Goal: Task Accomplishment & Management: Manage account settings

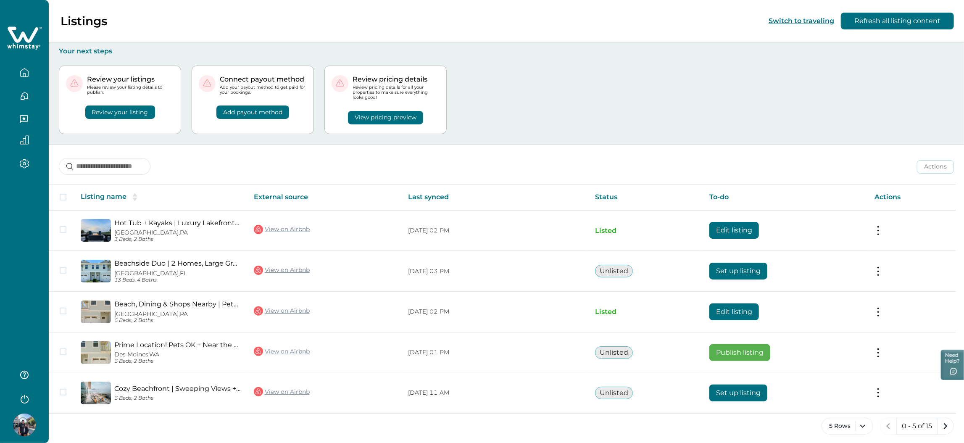
click at [27, 430] on img at bounding box center [24, 425] width 23 height 23
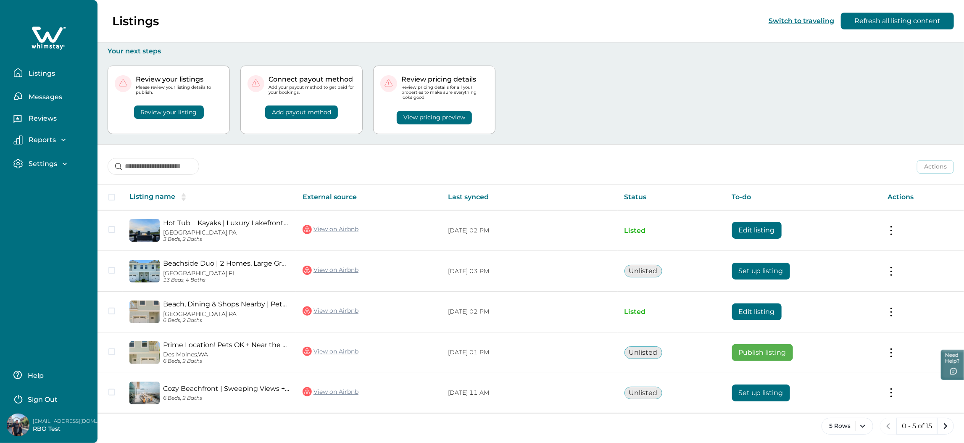
click at [33, 337] on div "Listings Messages Reviews Reports Earnings Reservations Payouts Settings Profil…" at bounding box center [49, 221] width 98 height 443
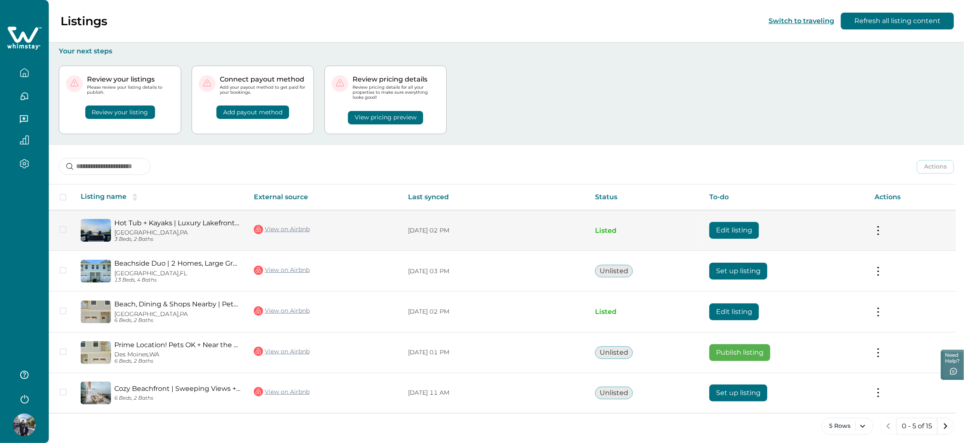
click at [755, 231] on button "Edit listing" at bounding box center [735, 230] width 50 height 17
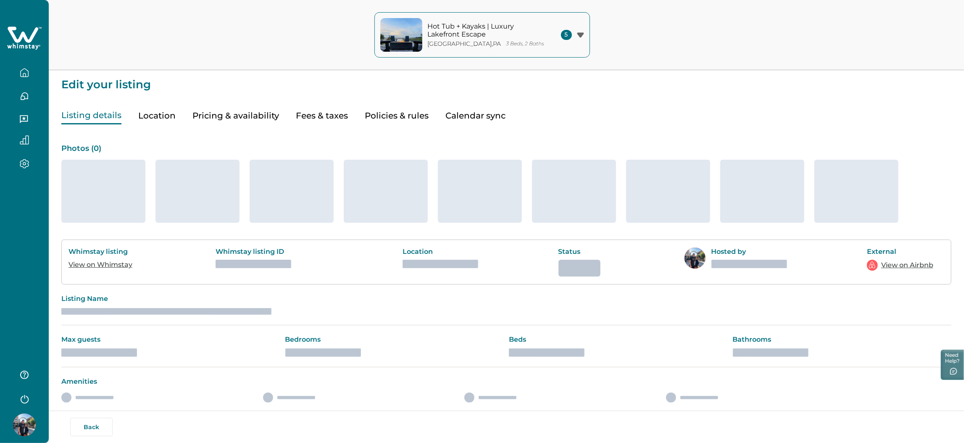
click at [329, 113] on button "Fees & taxes" at bounding box center [322, 115] width 52 height 17
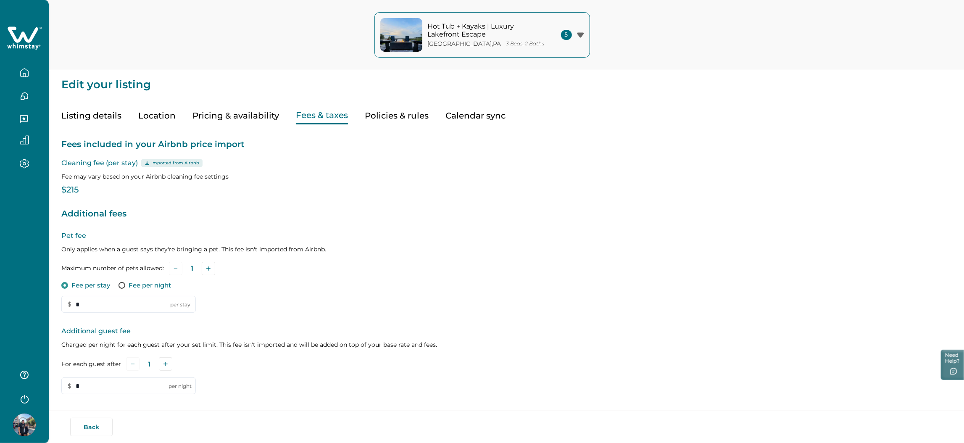
type input "*"
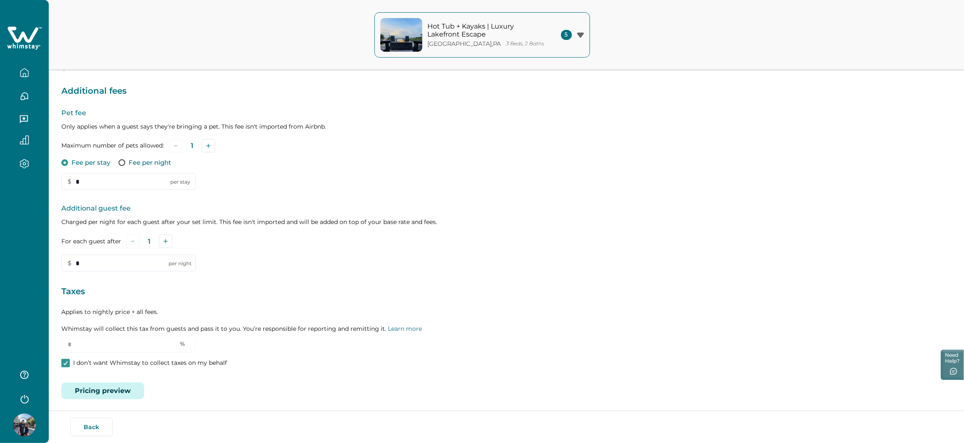
scroll to position [125, 0]
click at [110, 359] on p "I don’t want Whimstay to collect taxes on my behalf" at bounding box center [150, 360] width 154 height 8
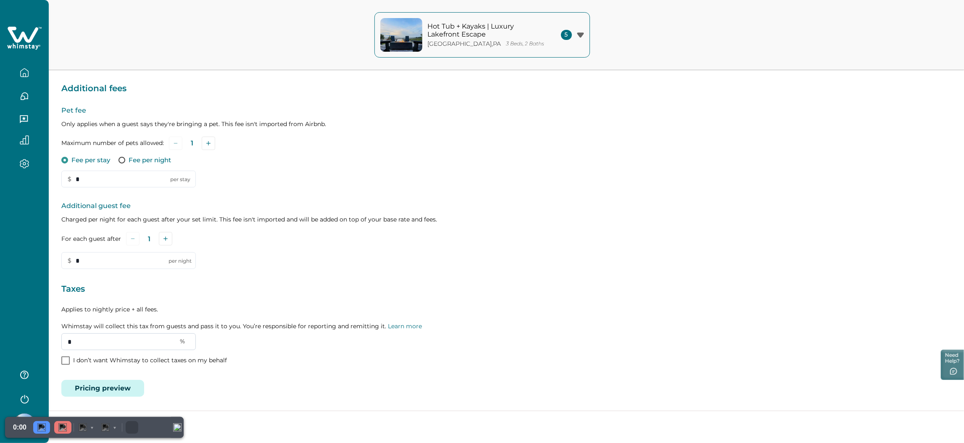
drag, startPoint x: 87, startPoint y: 340, endPoint x: 66, endPoint y: 342, distance: 21.5
click at [66, 342] on input "*" at bounding box center [128, 341] width 135 height 17
type input "*"
click at [56, 429] on div at bounding box center [62, 427] width 17 height 13
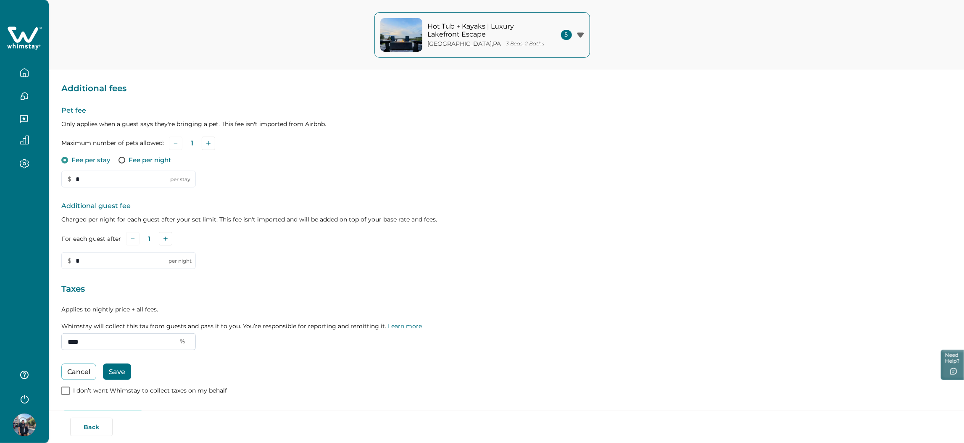
click at [98, 338] on input "****" at bounding box center [128, 341] width 135 height 17
drag, startPoint x: 92, startPoint y: 340, endPoint x: 61, endPoint y: 340, distance: 31.1
click at [61, 340] on input "****" at bounding box center [128, 341] width 135 height 17
click at [309, 273] on div "Pet fee Only applies when a guest says they're bringing a pet. This fee isn't i…" at bounding box center [506, 251] width 890 height 291
drag, startPoint x: 87, startPoint y: 345, endPoint x: 61, endPoint y: 335, distance: 28.2
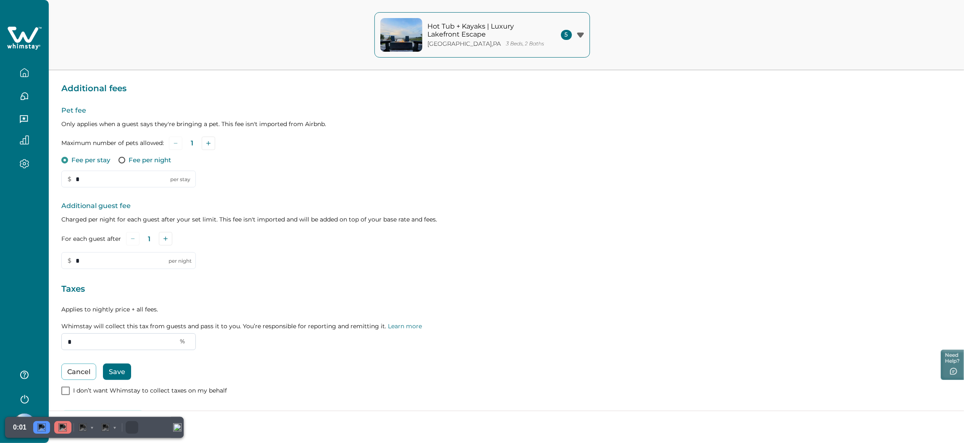
click at [61, 335] on input "*" at bounding box center [128, 341] width 135 height 17
type input "****"
drag, startPoint x: 89, startPoint y: 342, endPoint x: 44, endPoint y: 339, distance: 45.1
click at [44, 318] on div "Hot Tub + Kayaks | Luxury Lakefront Escape Long Pond , PA 3 Beds, 2 Baths 5 Hot…" at bounding box center [482, 96] width 964 height 443
type input "**"
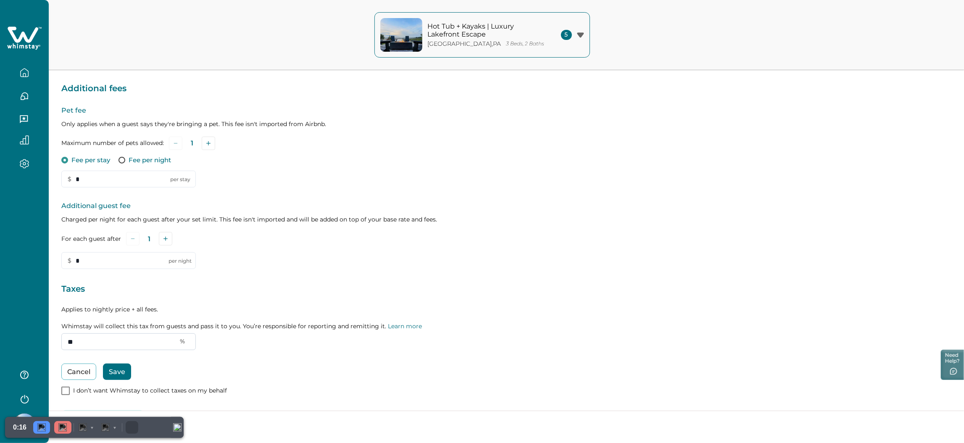
drag, startPoint x: 89, startPoint y: 342, endPoint x: 61, endPoint y: 339, distance: 27.9
click at [61, 339] on input "**" at bounding box center [128, 341] width 135 height 17
type input "*"
type input "****"
click at [63, 427] on img at bounding box center [62, 427] width 8 height 8
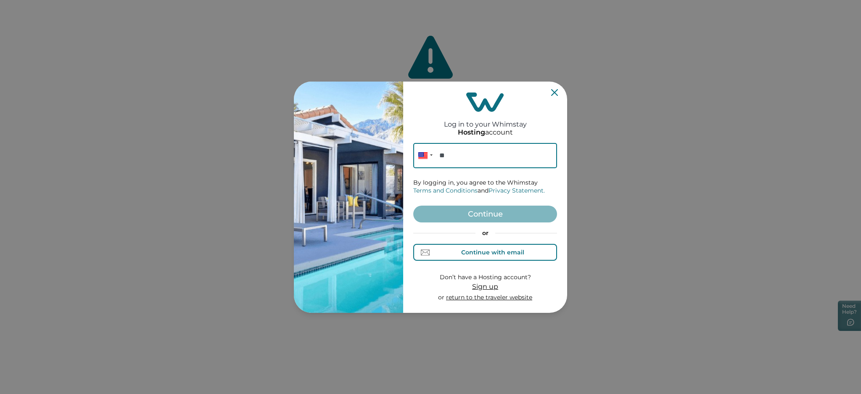
click at [485, 253] on div "Continue with email" at bounding box center [492, 252] width 63 height 7
click at [454, 160] on input at bounding box center [485, 155] width 144 height 25
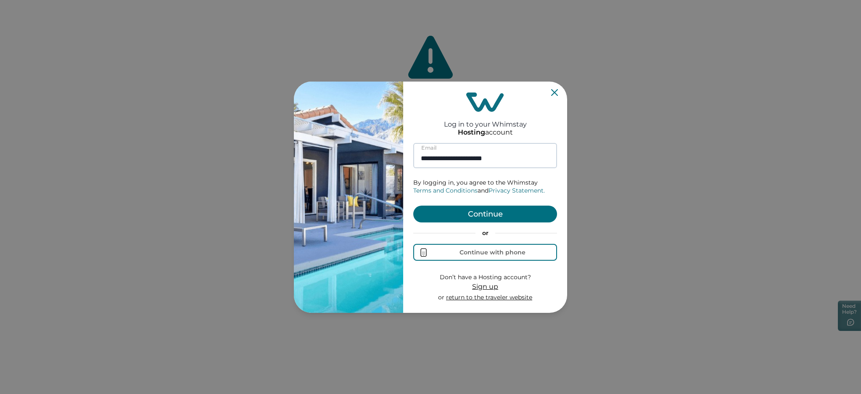
click at [454, 161] on input "**********" at bounding box center [485, 155] width 144 height 25
type input "**********"
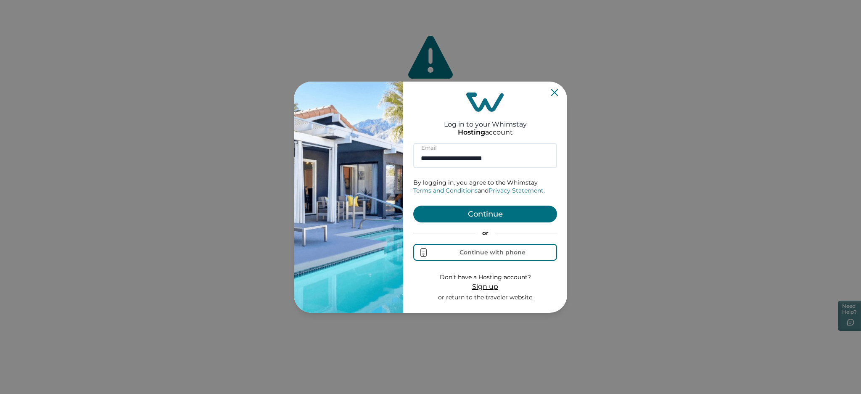
click at [475, 214] on button "Continue" at bounding box center [485, 214] width 144 height 17
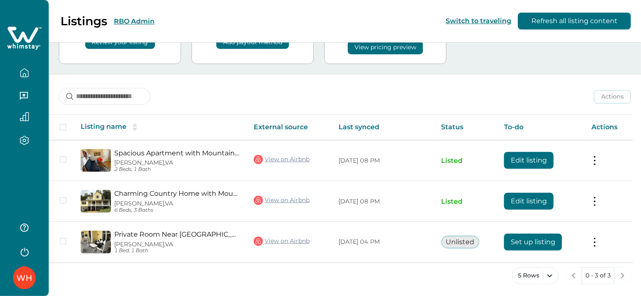
scroll to position [71, 0]
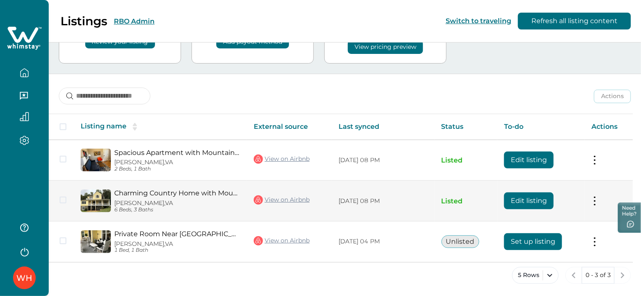
click at [521, 202] on button "Edit listing" at bounding box center [529, 200] width 50 height 17
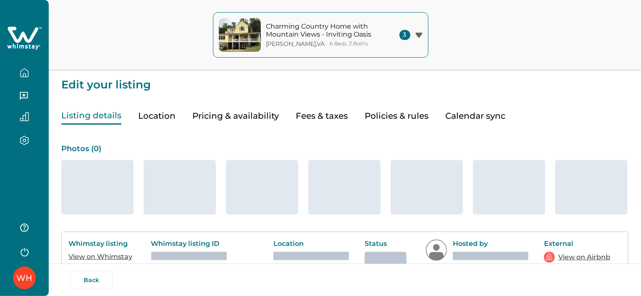
click at [15, 40] on icon at bounding box center [23, 34] width 31 height 16
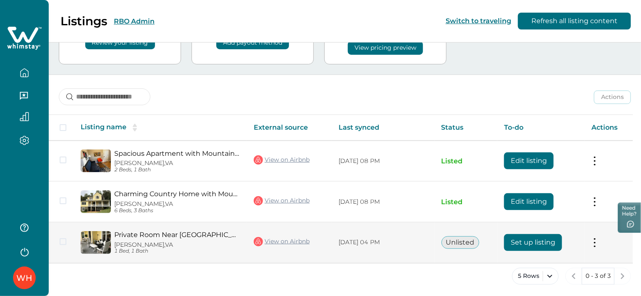
scroll to position [71, 0]
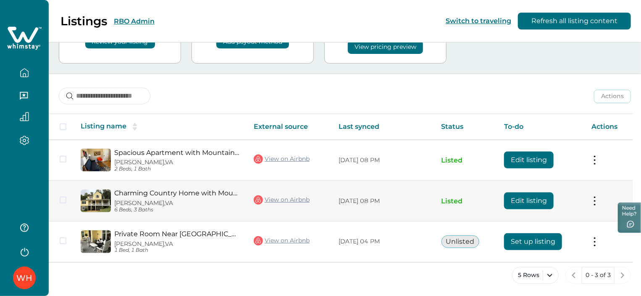
click at [536, 198] on button "Edit listing" at bounding box center [529, 200] width 50 height 17
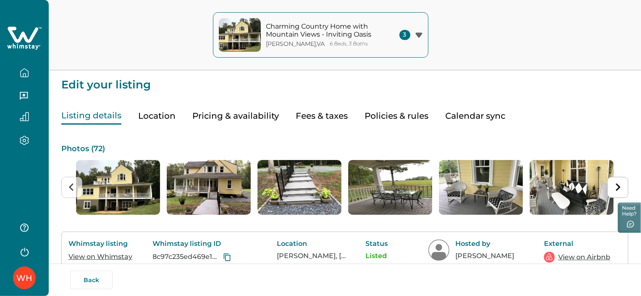
click at [29, 38] on icon at bounding box center [24, 38] width 34 height 25
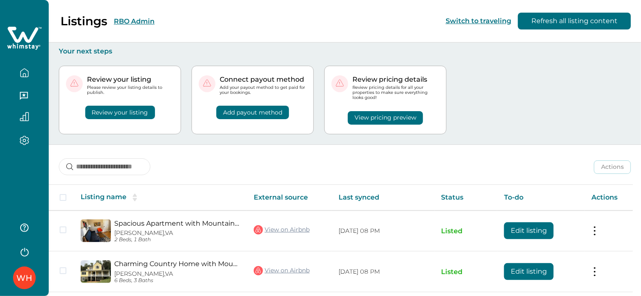
scroll to position [42, 0]
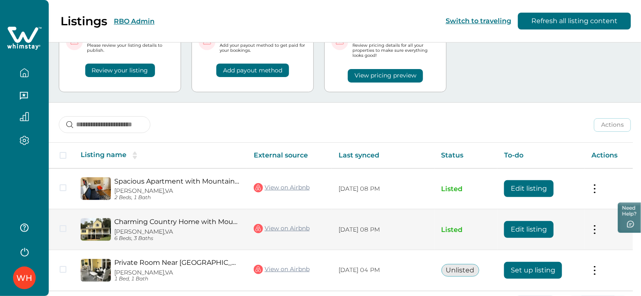
click at [528, 231] on button "Edit listing" at bounding box center [529, 229] width 50 height 17
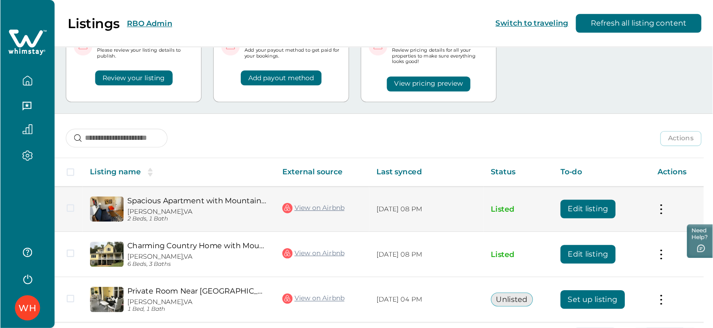
scroll to position [38, 0]
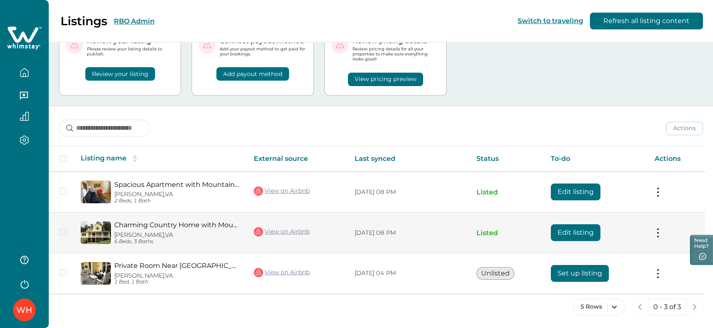
click at [583, 232] on button "Edit listing" at bounding box center [576, 232] width 50 height 17
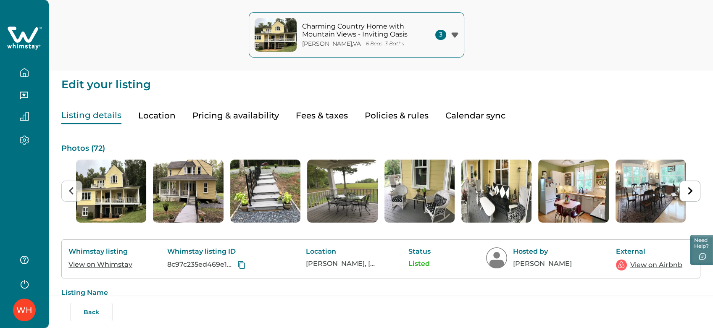
click at [30, 41] on icon at bounding box center [23, 34] width 31 height 16
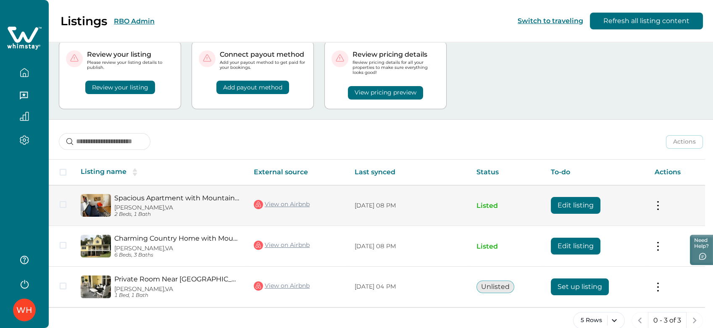
scroll to position [38, 0]
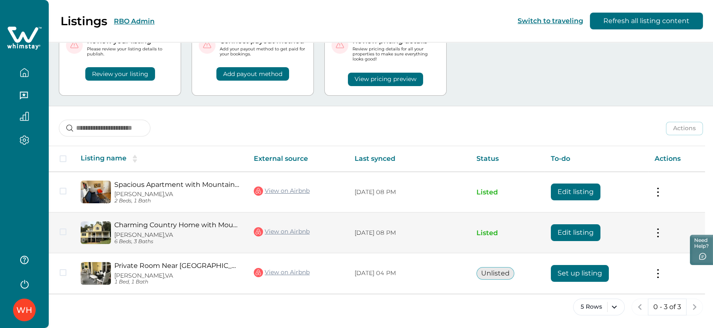
click at [577, 235] on button "Edit listing" at bounding box center [576, 232] width 50 height 17
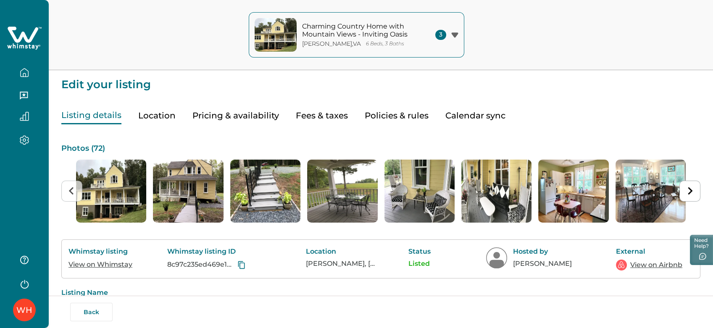
click at [21, 41] on icon at bounding box center [24, 38] width 34 height 25
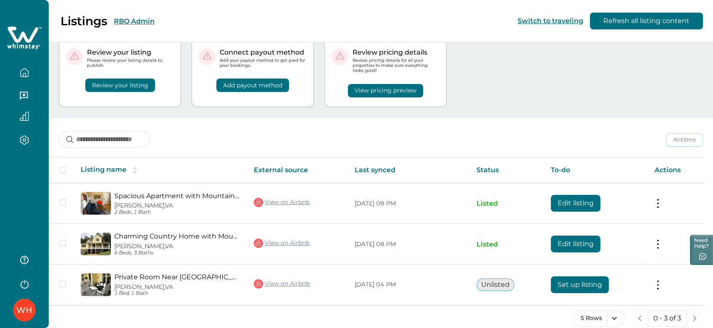
scroll to position [38, 0]
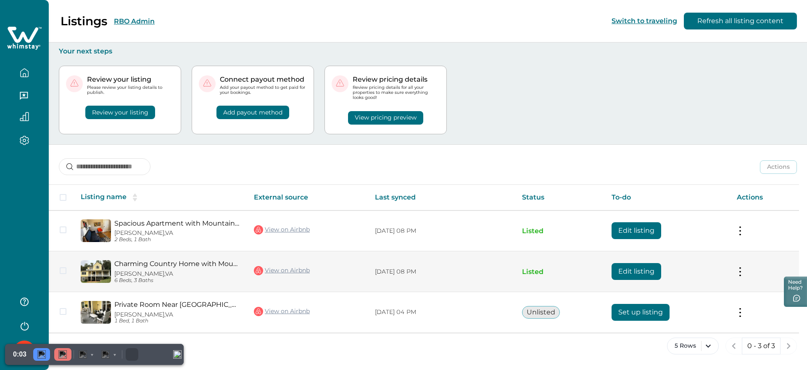
click at [634, 272] on button "Edit listing" at bounding box center [637, 271] width 50 height 17
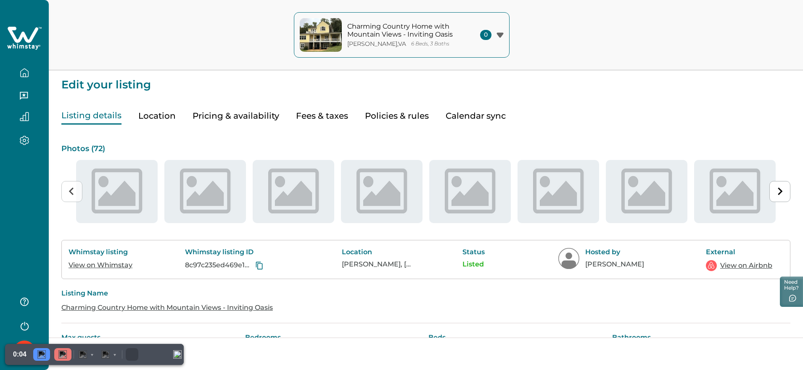
click at [23, 39] on icon at bounding box center [24, 38] width 34 height 25
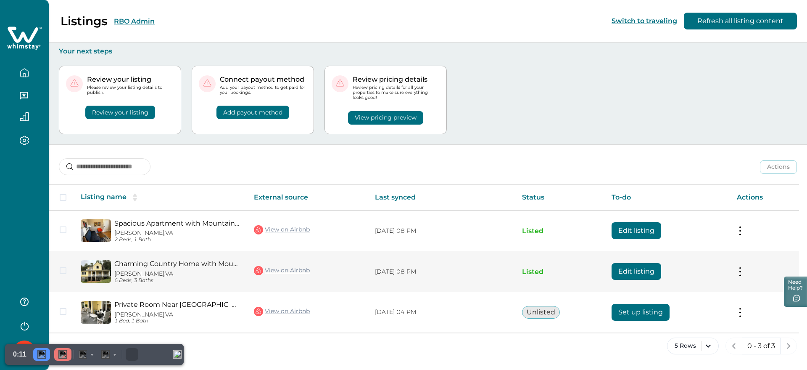
click at [629, 273] on button "Edit listing" at bounding box center [637, 271] width 50 height 17
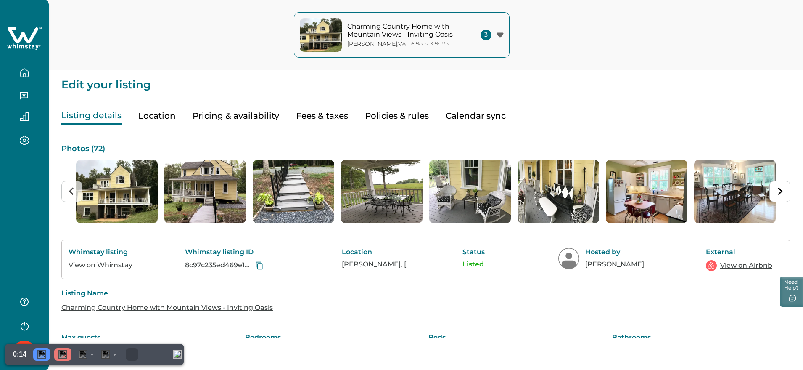
click at [21, 38] on icon at bounding box center [23, 34] width 31 height 16
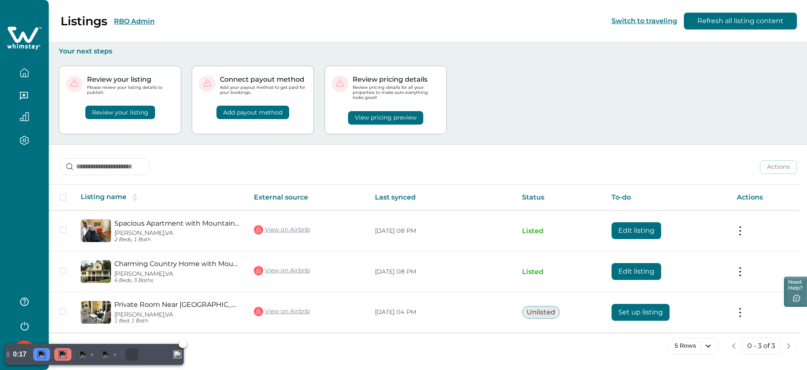
click at [61, 328] on img at bounding box center [62, 354] width 8 height 8
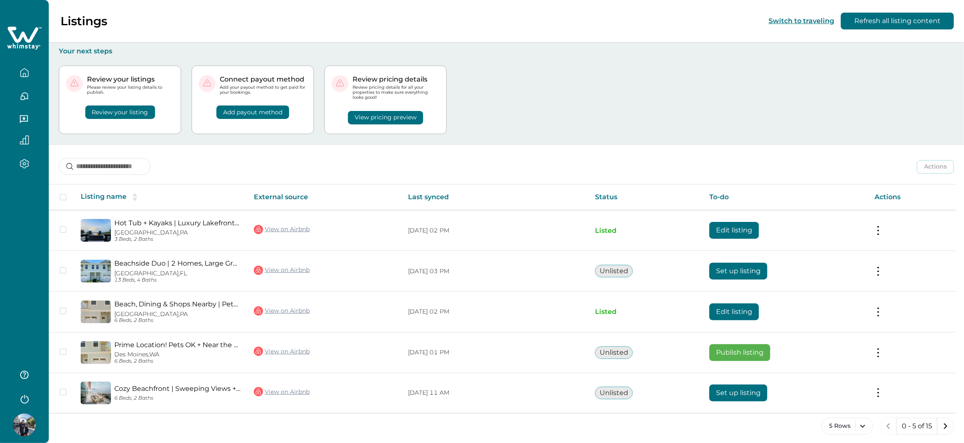
scroll to position [4, 0]
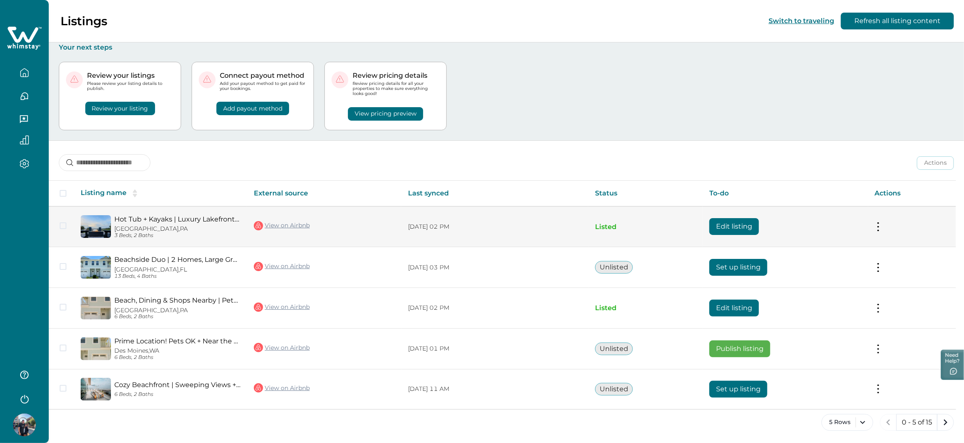
click at [740, 224] on button "Edit listing" at bounding box center [735, 226] width 50 height 17
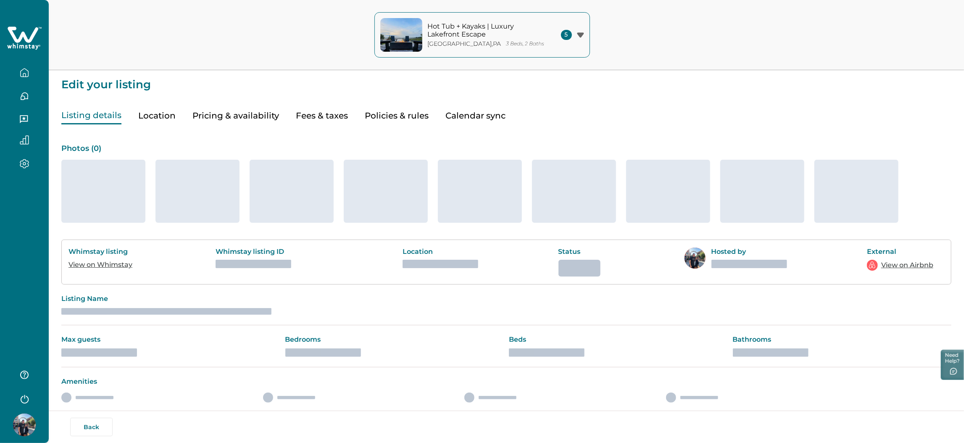
click at [19, 423] on img at bounding box center [24, 425] width 23 height 23
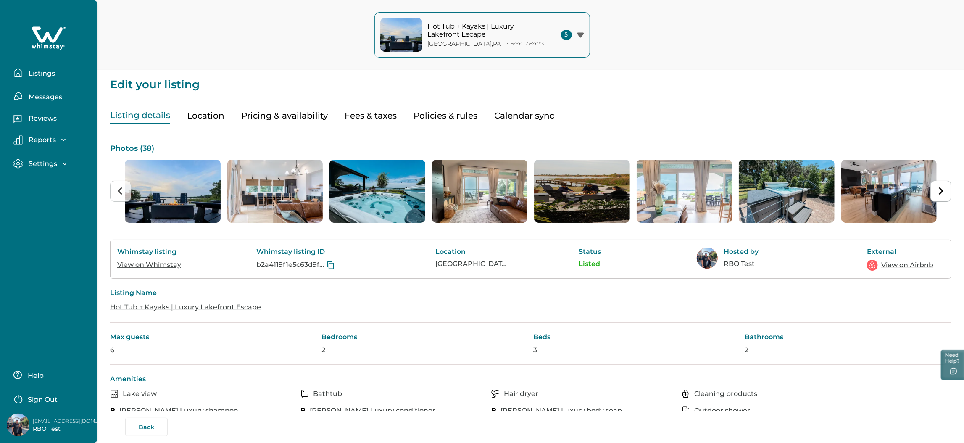
click at [12, 337] on div "Listings Messages Reviews Reports Earnings Reservations Payouts Settings Profil…" at bounding box center [49, 221] width 98 height 443
click at [288, 111] on button "Pricing & availability" at bounding box center [284, 115] width 87 height 17
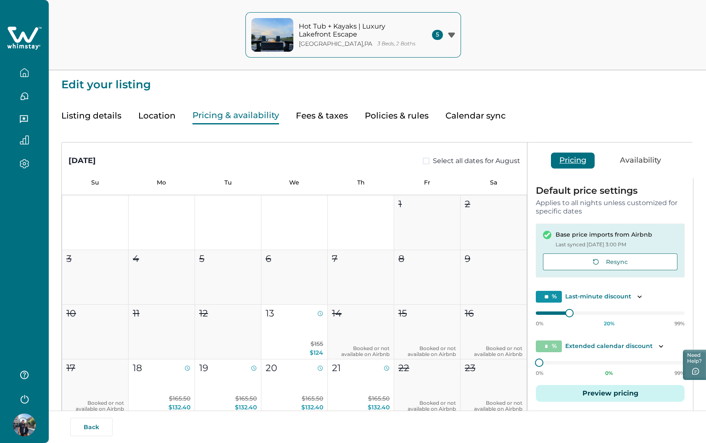
click at [306, 115] on button "Fees & taxes" at bounding box center [322, 115] width 52 height 17
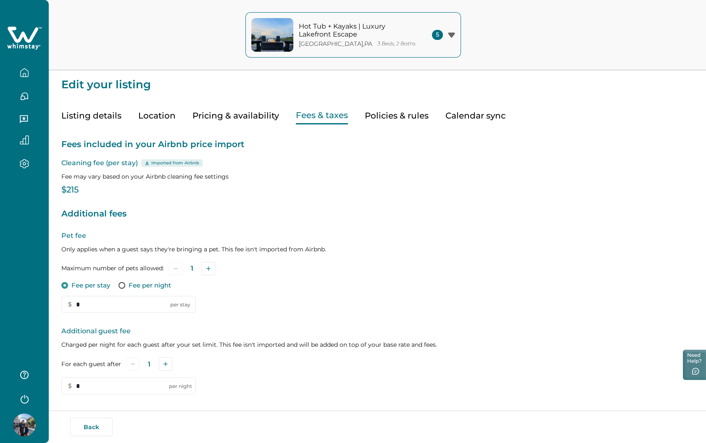
type input "*"
click at [226, 115] on button "Pricing & availability" at bounding box center [236, 115] width 87 height 17
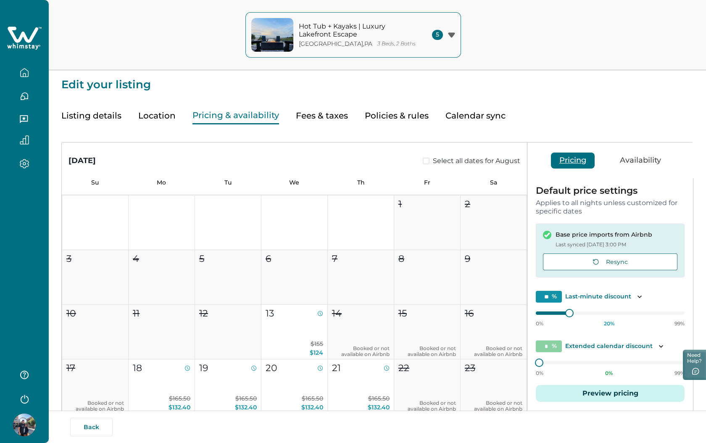
scroll to position [63, 0]
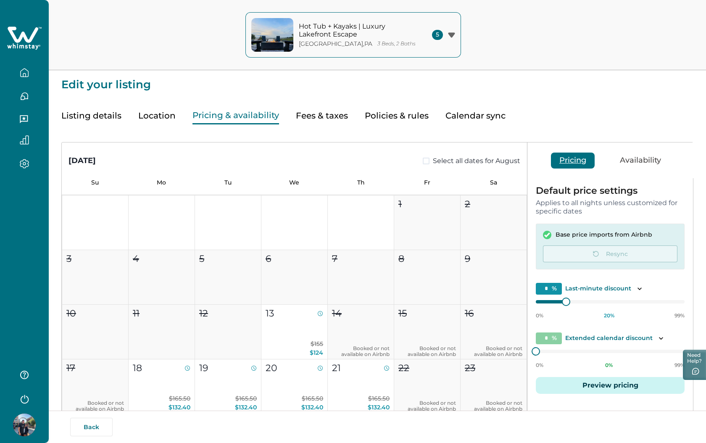
type input "**"
